Goal: Task Accomplishment & Management: Manage account settings

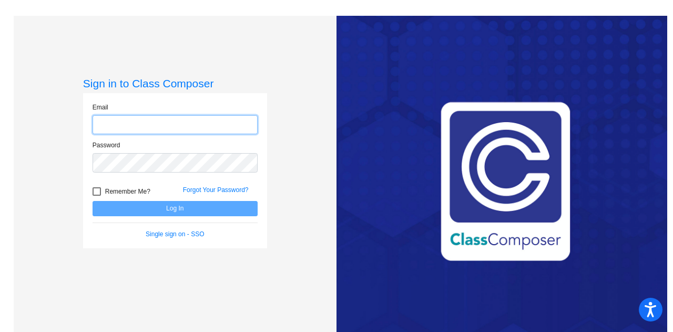
type input "[PERSON_NAME][EMAIL_ADDRESS][PERSON_NAME][DOMAIN_NAME]"
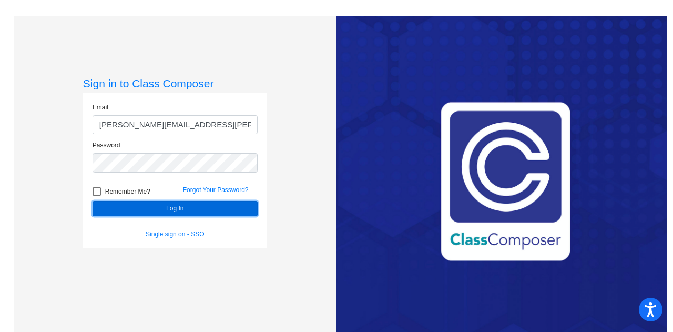
click at [138, 211] on button "Log In" at bounding box center [175, 208] width 165 height 15
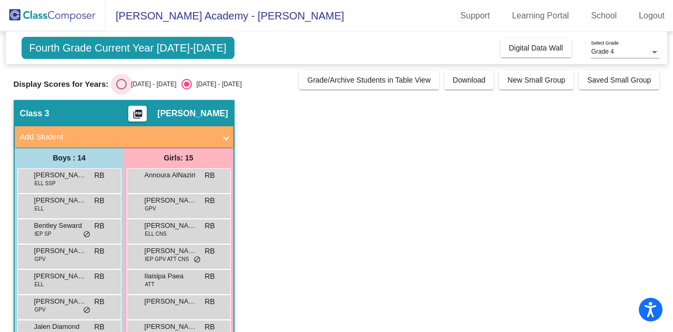
click at [126, 80] on div "Select an option" at bounding box center [121, 84] width 11 height 11
click at [122, 89] on input "[DATE] - [DATE]" at bounding box center [121, 89] width 1 height 1
radio input "true"
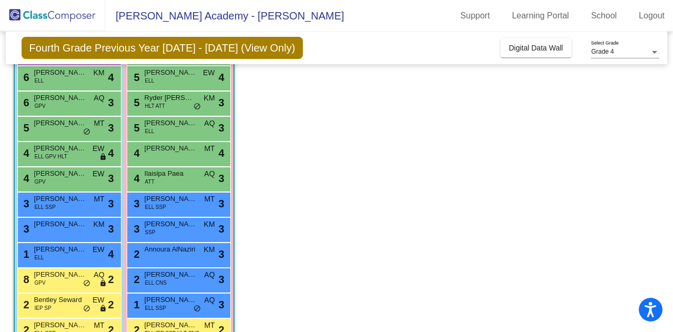
scroll to position [204, 0]
